Goal: Information Seeking & Learning: Understand process/instructions

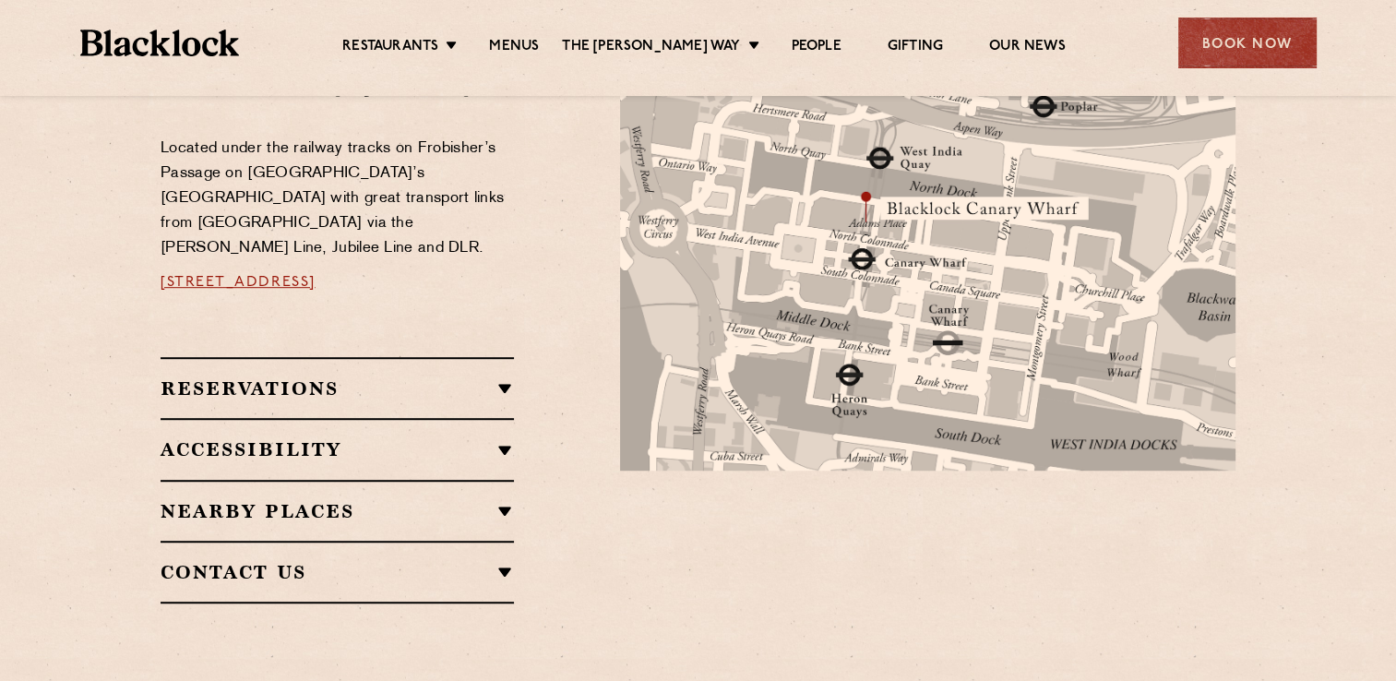
scroll to position [1015, 0]
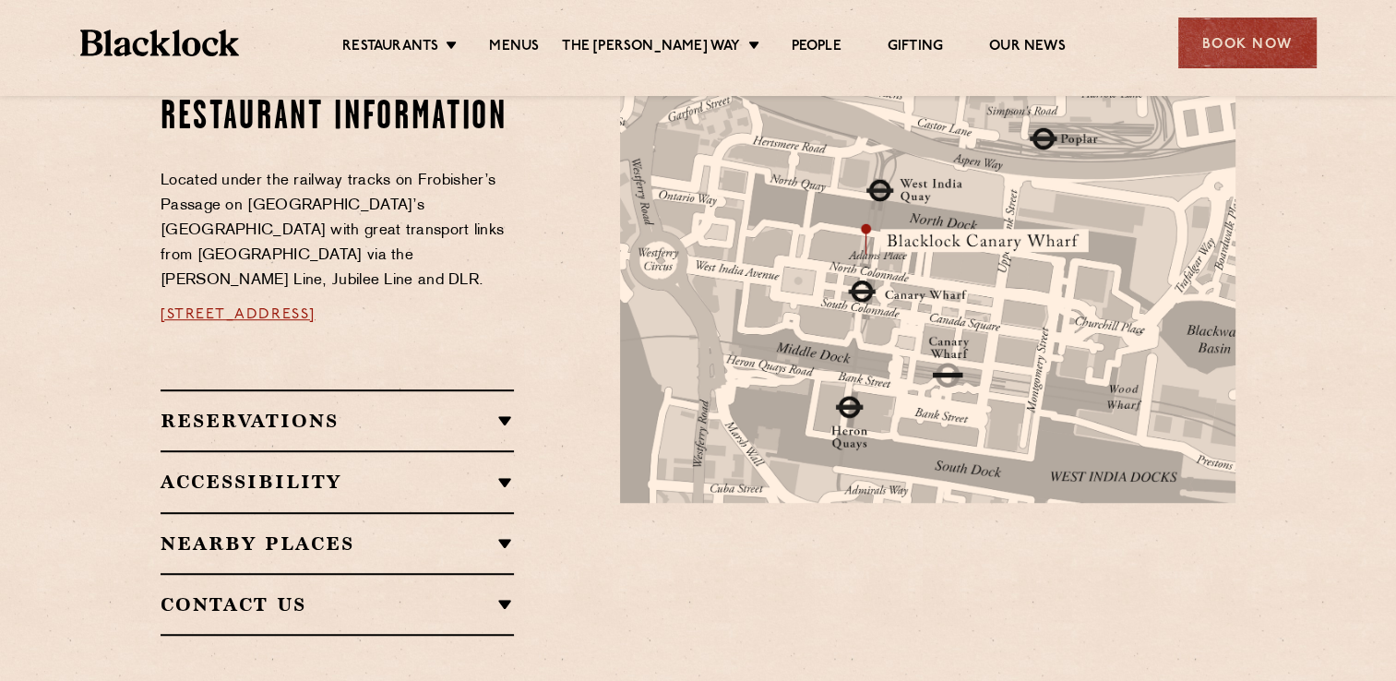
click at [463, 410] on h2 "Reservations" at bounding box center [337, 421] width 353 height 22
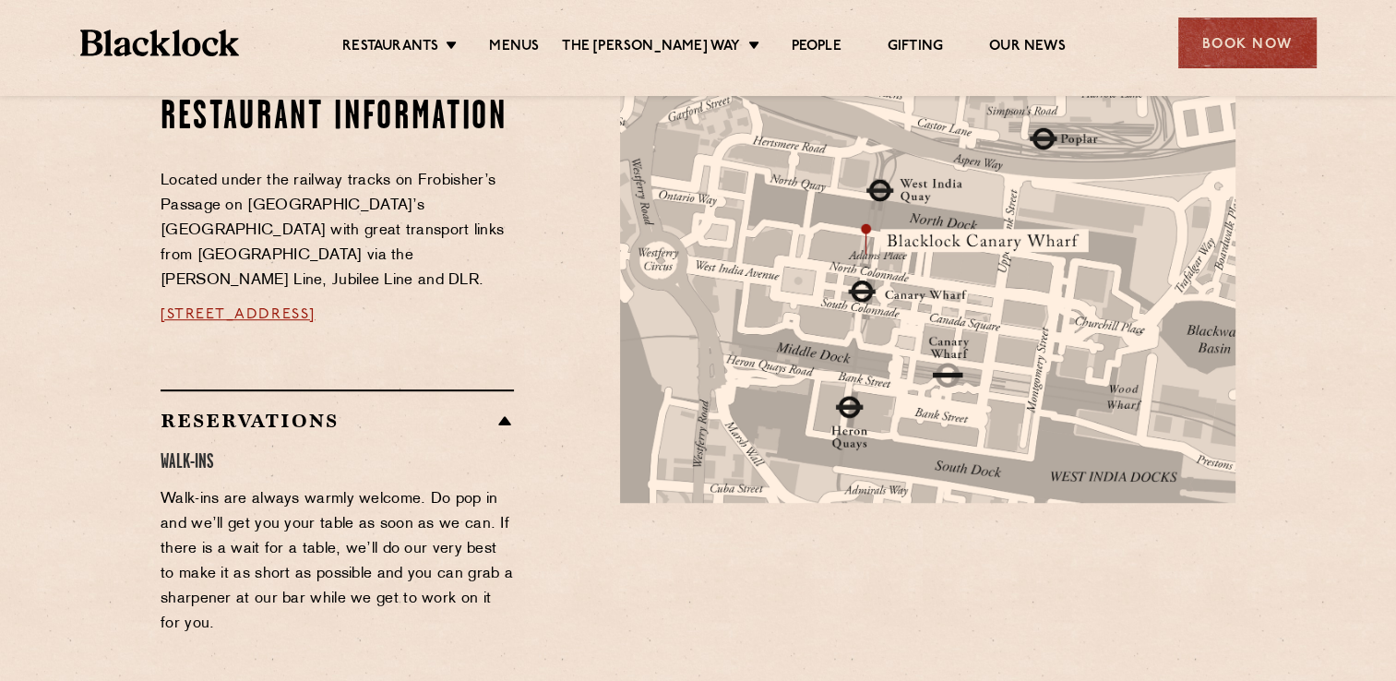
scroll to position [1200, 0]
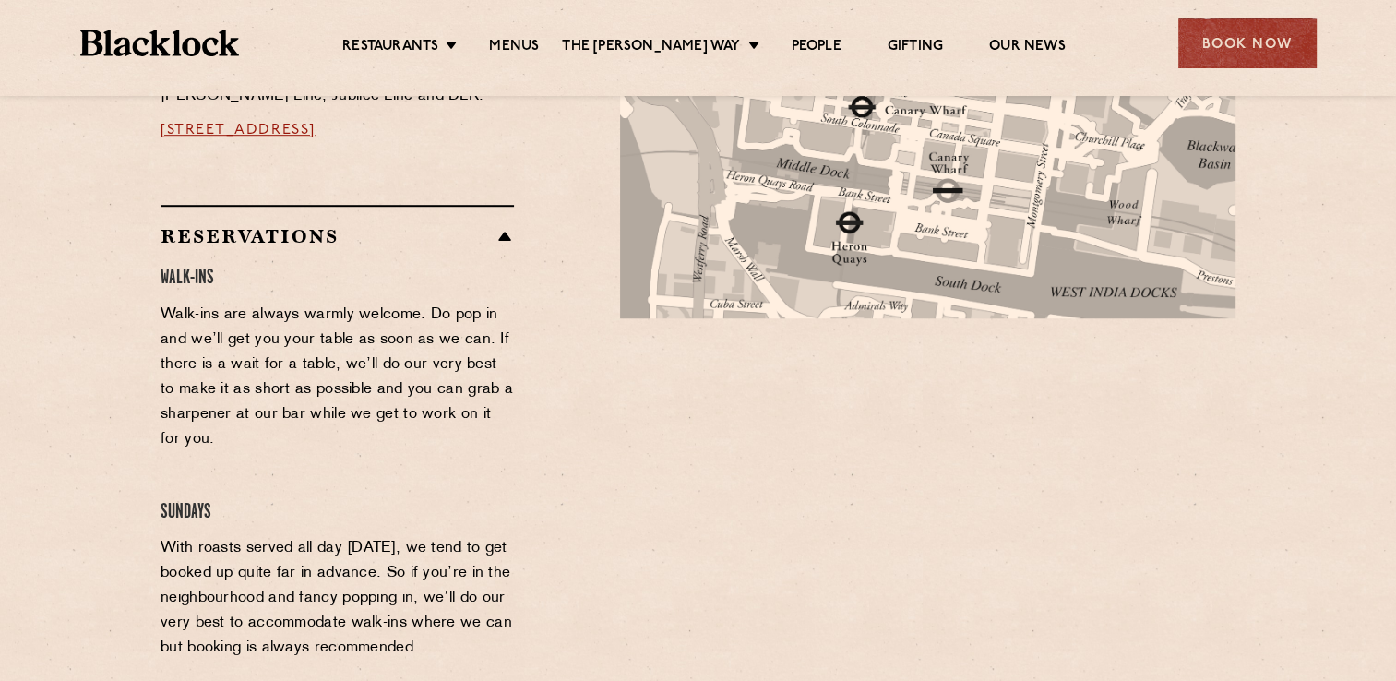
click at [402, 225] on h2 "Reservations" at bounding box center [337, 236] width 353 height 22
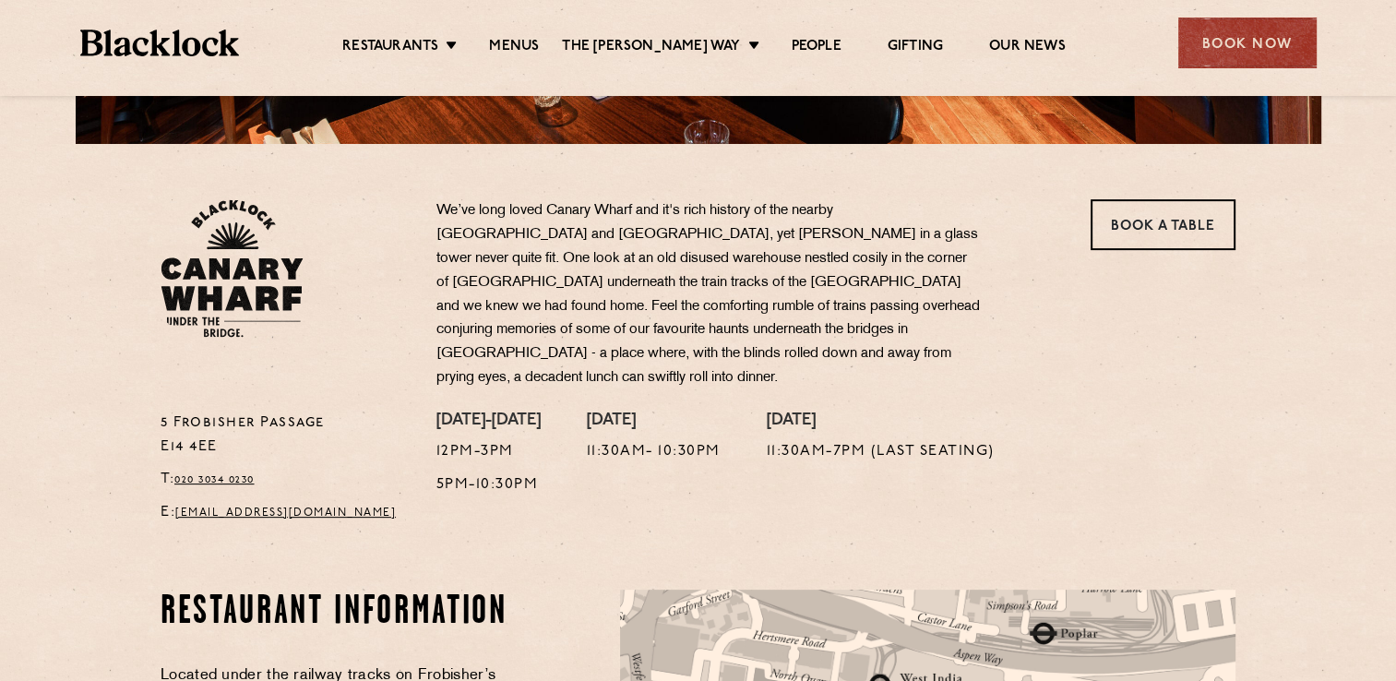
scroll to position [369, 0]
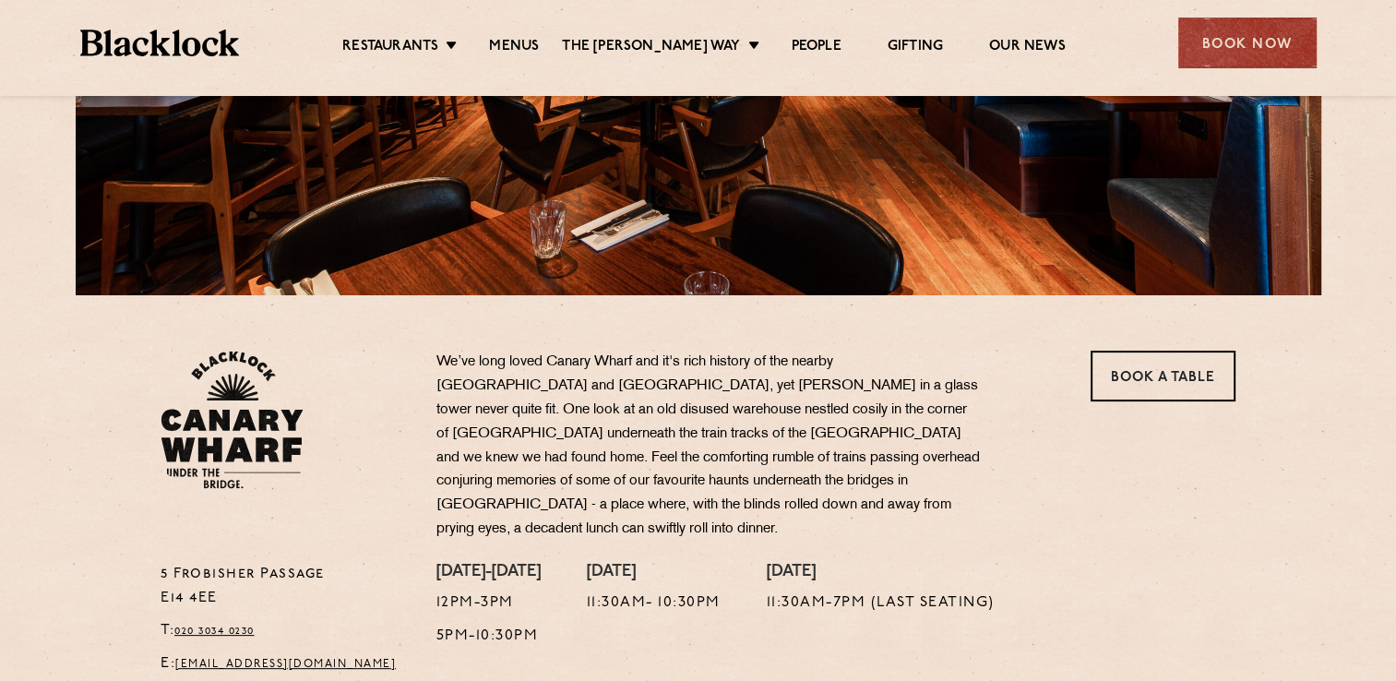
click at [512, 58] on div "Restaurants [GEOGRAPHIC_DATA] [GEOGRAPHIC_DATA] [GEOGRAPHIC_DATA] [GEOGRAPHIC_D…" at bounding box center [699, 41] width 1292 height 82
click at [520, 49] on link "Menus" at bounding box center [514, 48] width 50 height 20
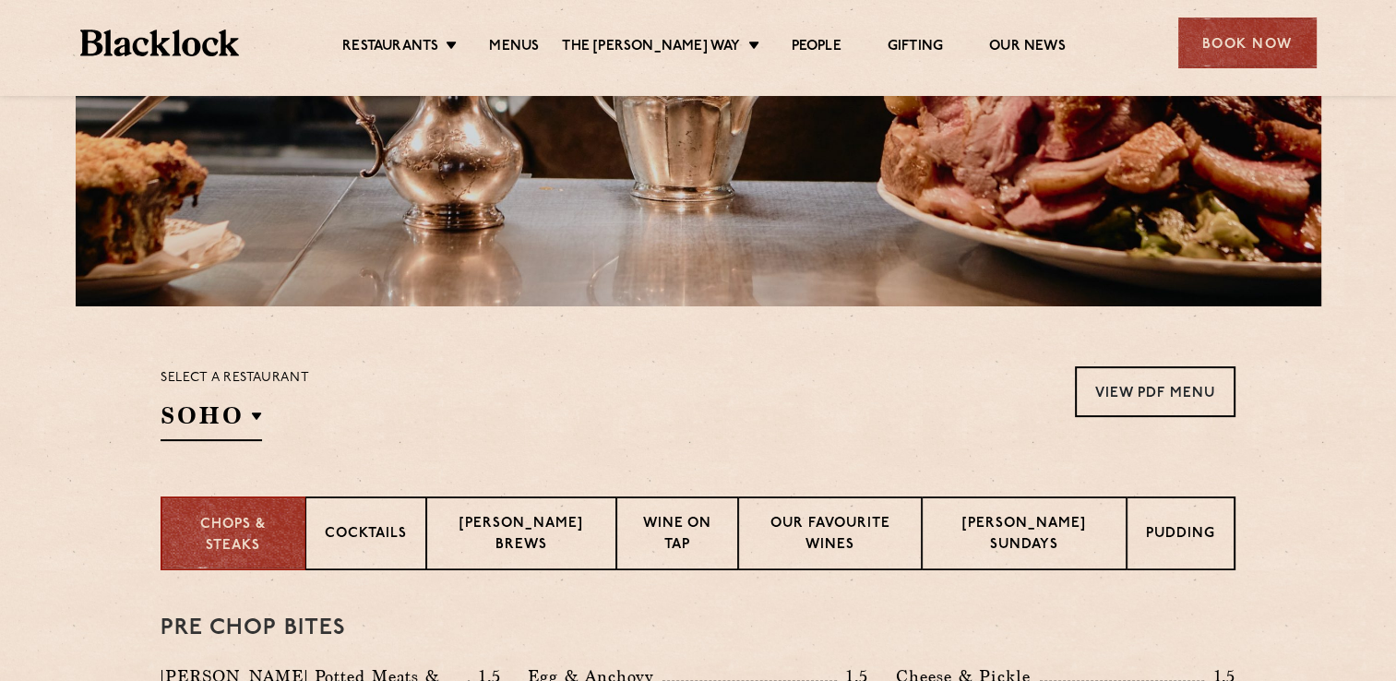
scroll to position [646, 0]
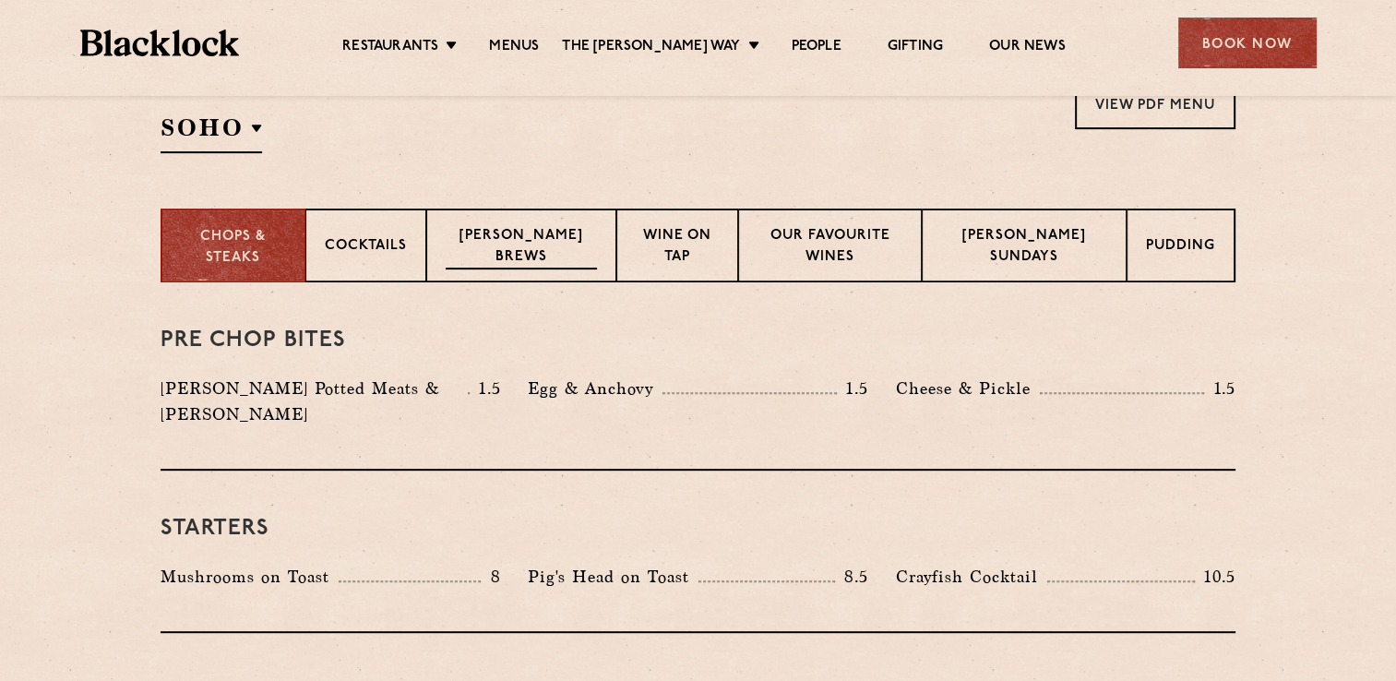
click at [491, 257] on p "Blacklock Brews" at bounding box center [521, 247] width 151 height 43
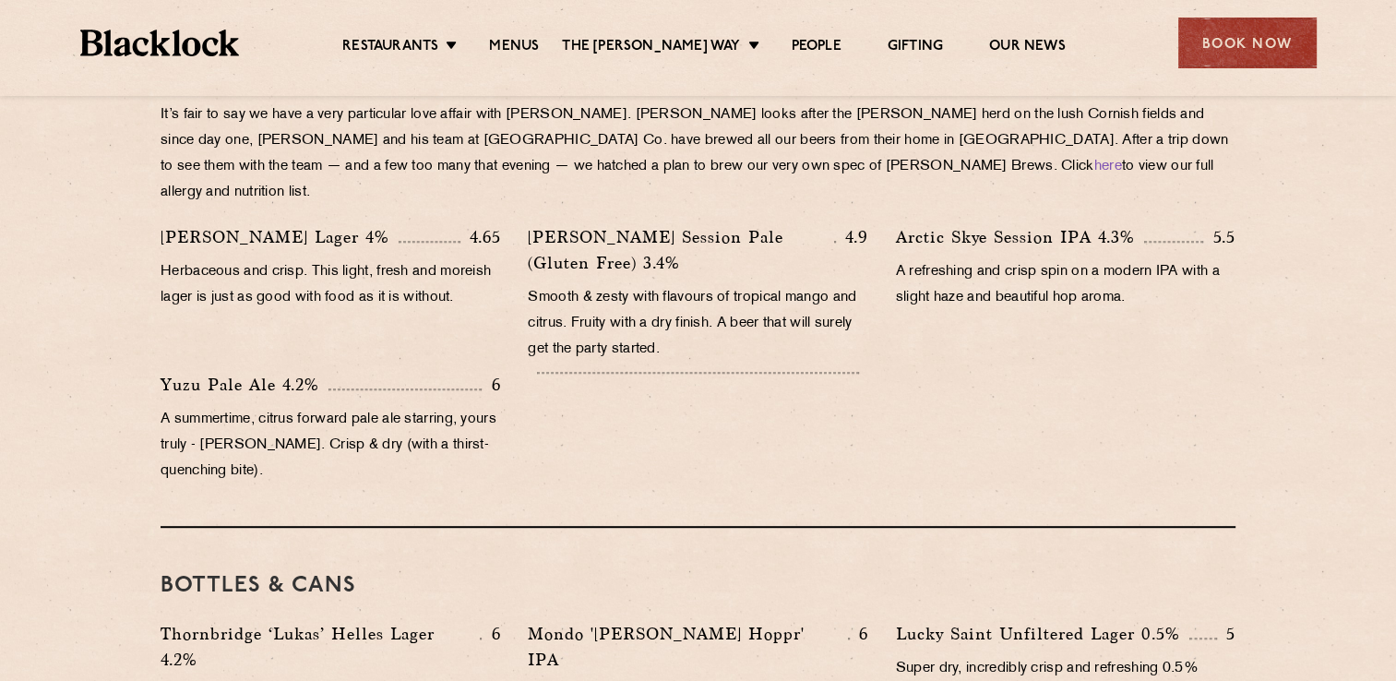
scroll to position [738, 0]
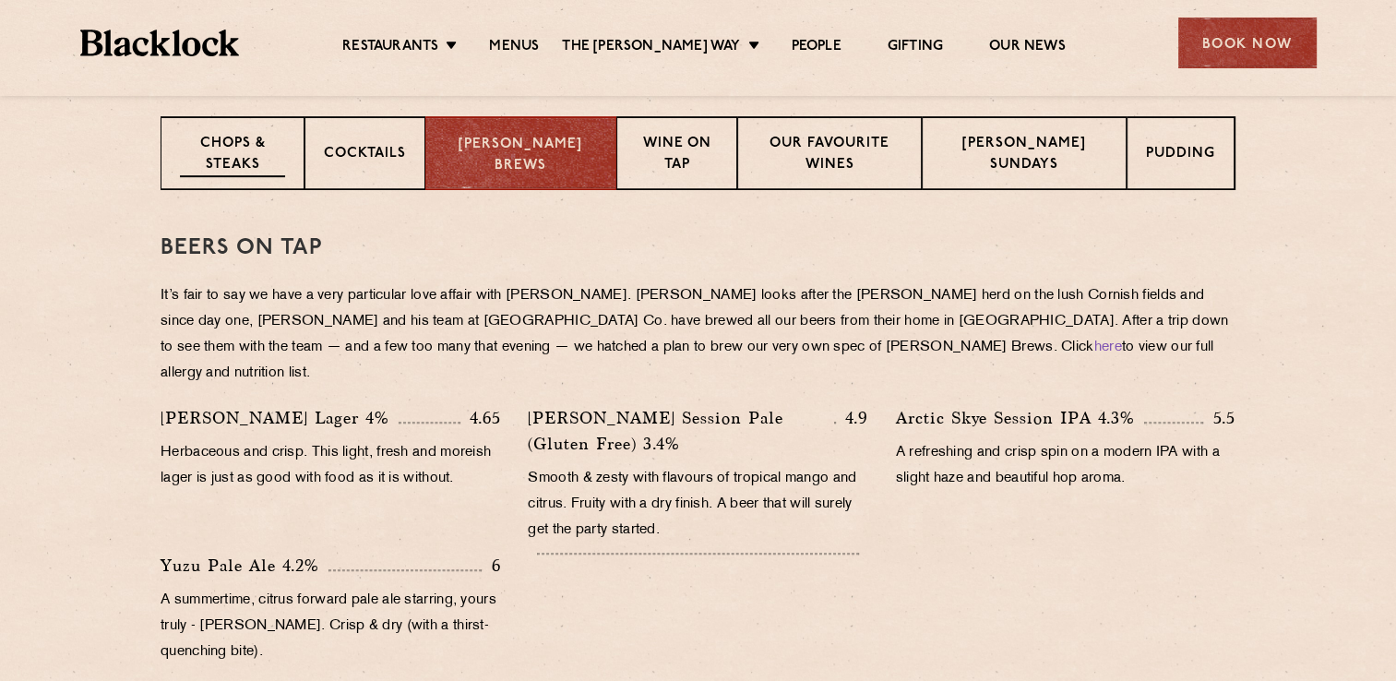
click at [232, 136] on p "Chops & Steaks" at bounding box center [232, 155] width 105 height 43
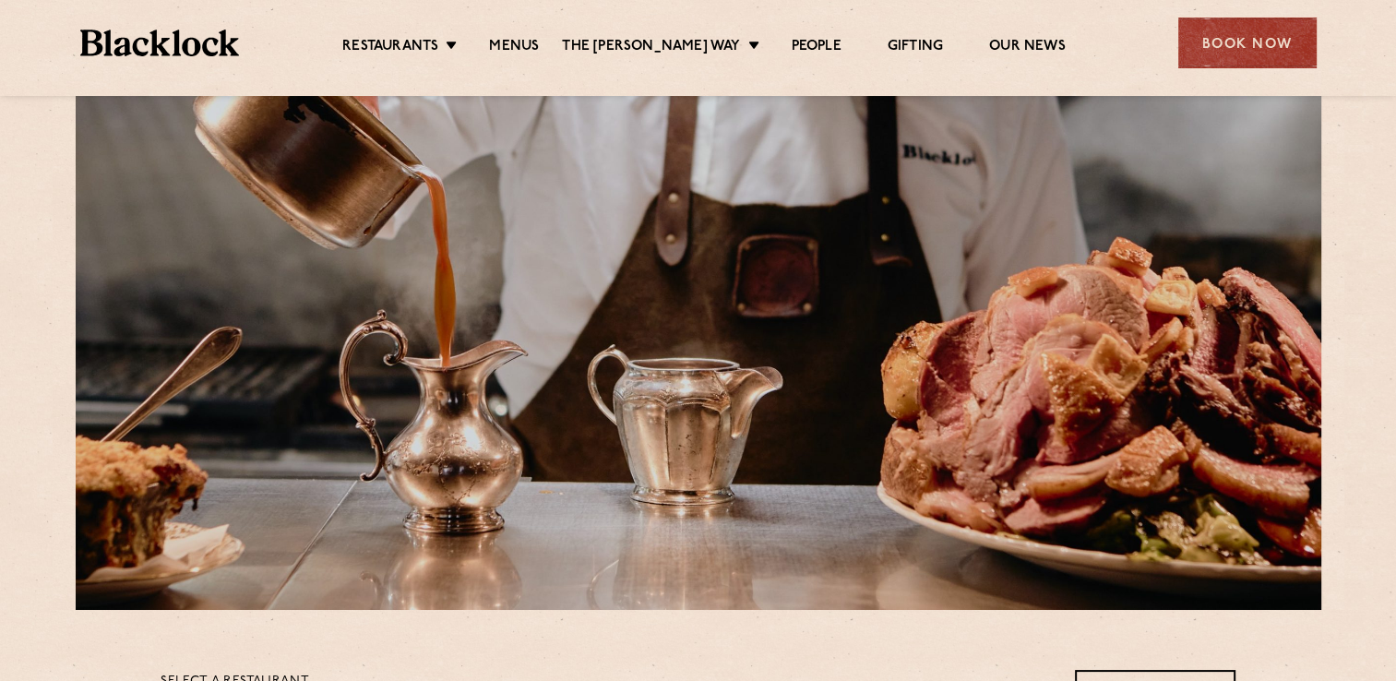
scroll to position [0, 0]
